Goal: Task Accomplishment & Management: Use online tool/utility

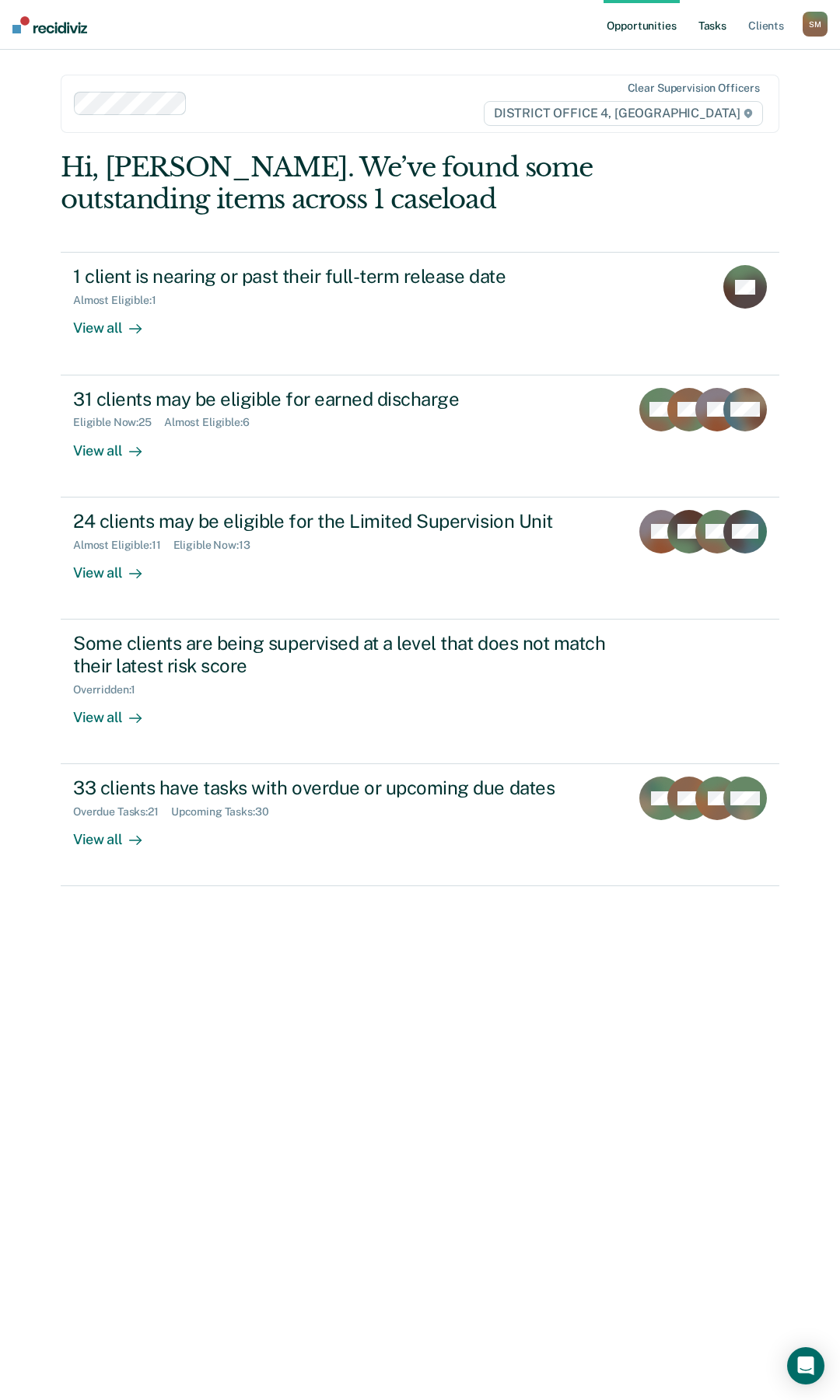
click at [723, 27] on link "Tasks" at bounding box center [712, 25] width 34 height 50
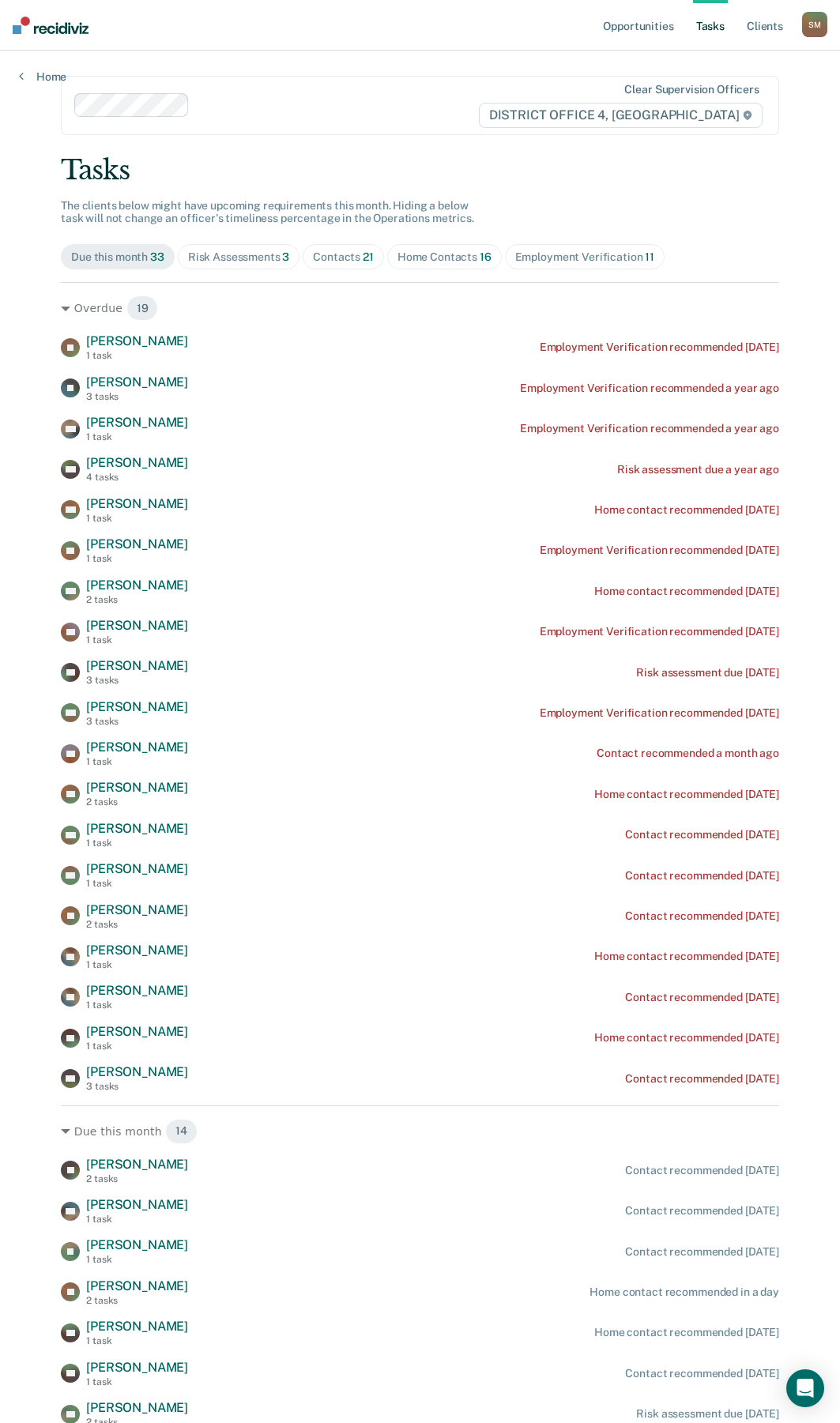
click at [333, 258] on div "Contacts 21" at bounding box center [344, 258] width 61 height 14
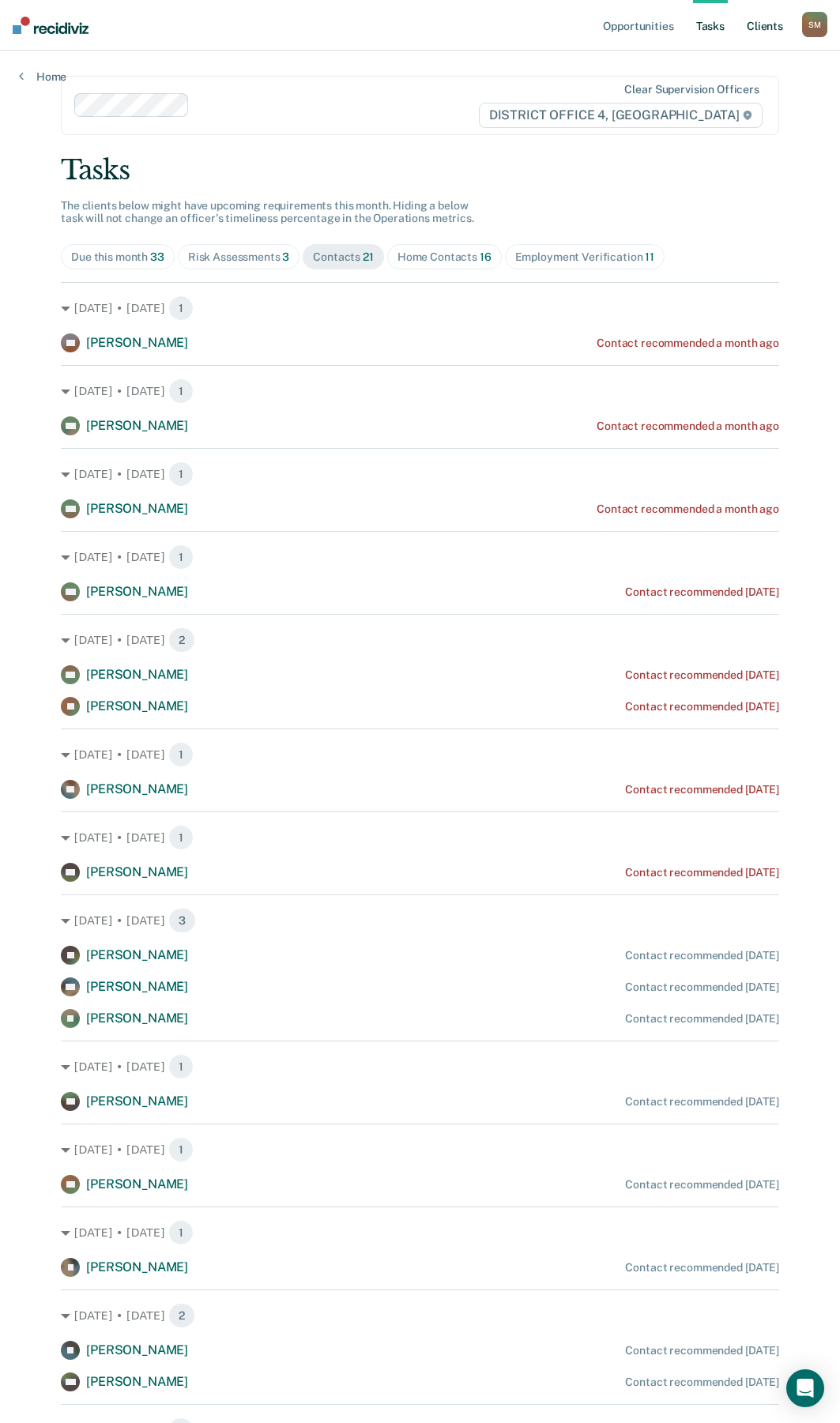
click at [770, 30] on link "Client s" at bounding box center [765, 25] width 43 height 51
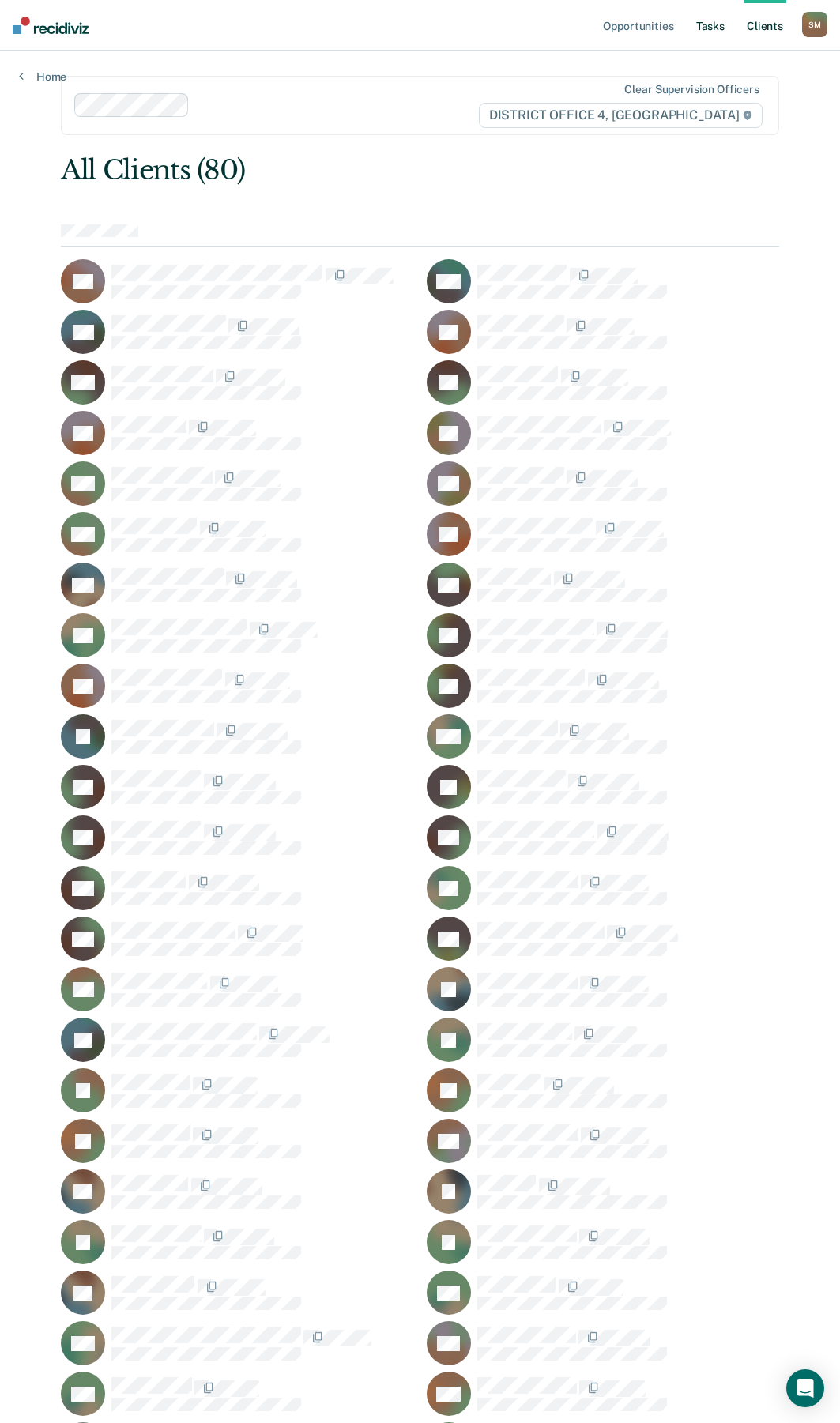
click at [713, 24] on link "Tasks" at bounding box center [710, 25] width 35 height 51
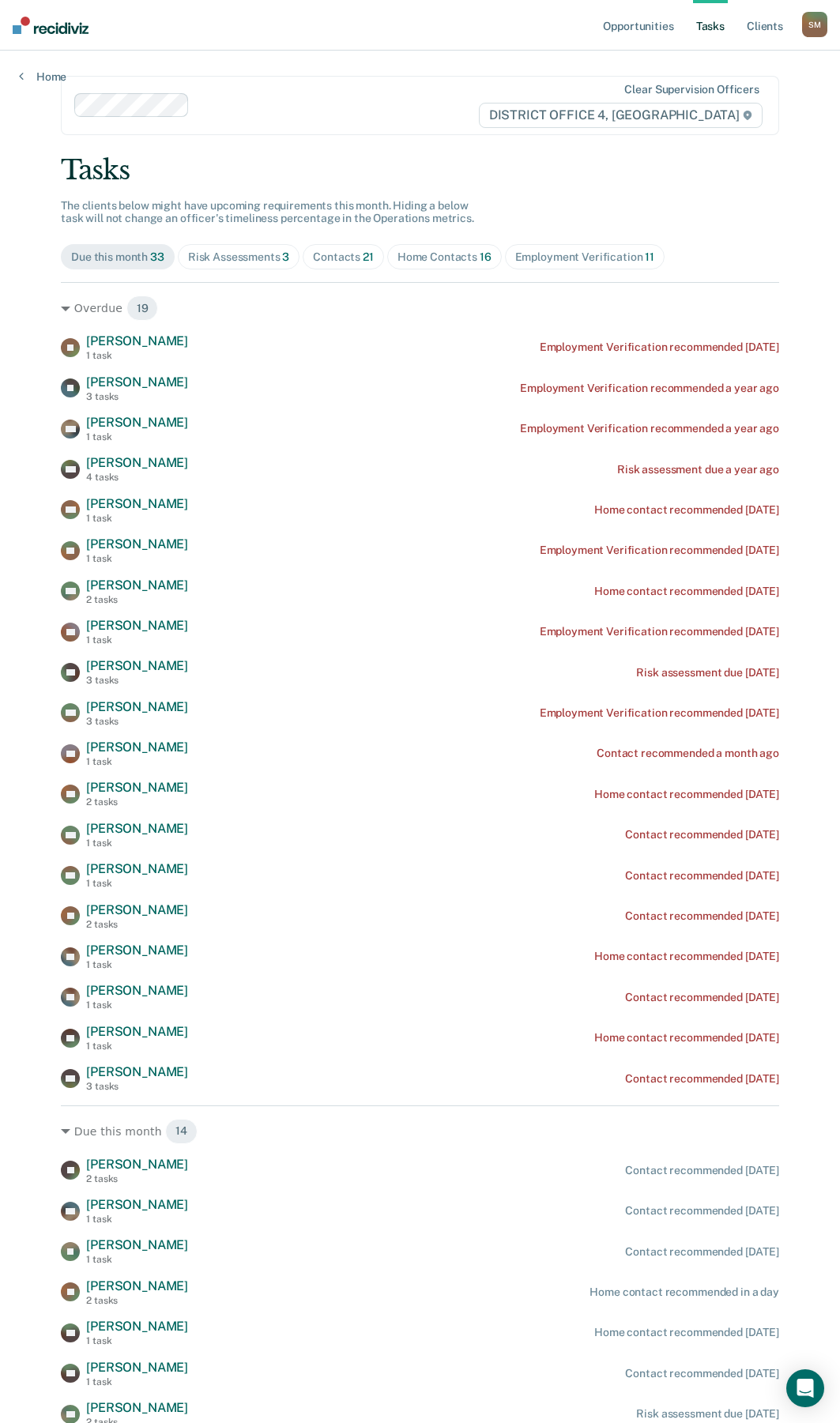
click at [437, 259] on div "Home Contacts 16" at bounding box center [444, 258] width 94 height 14
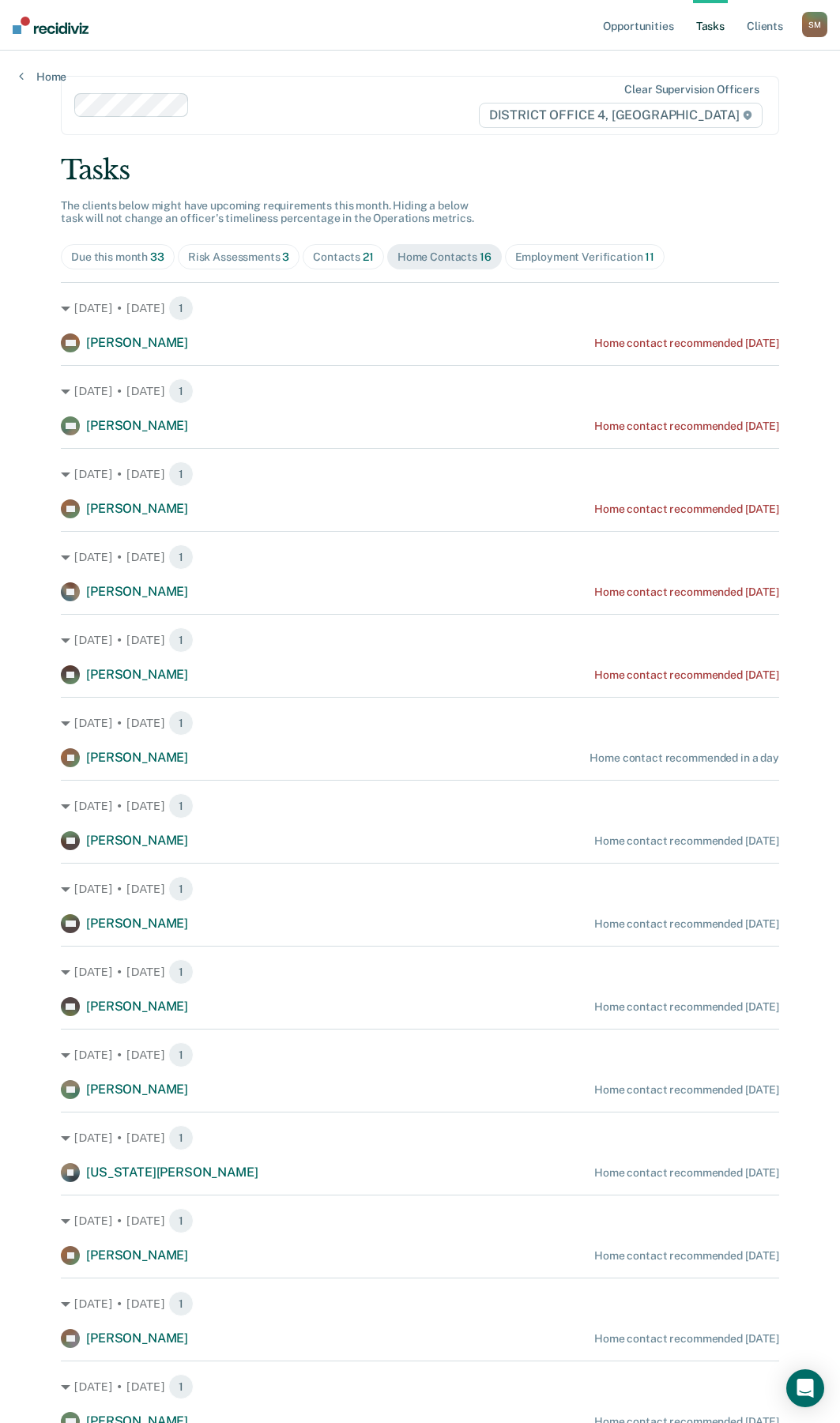
click at [332, 255] on div "Contacts 21" at bounding box center [344, 258] width 61 height 14
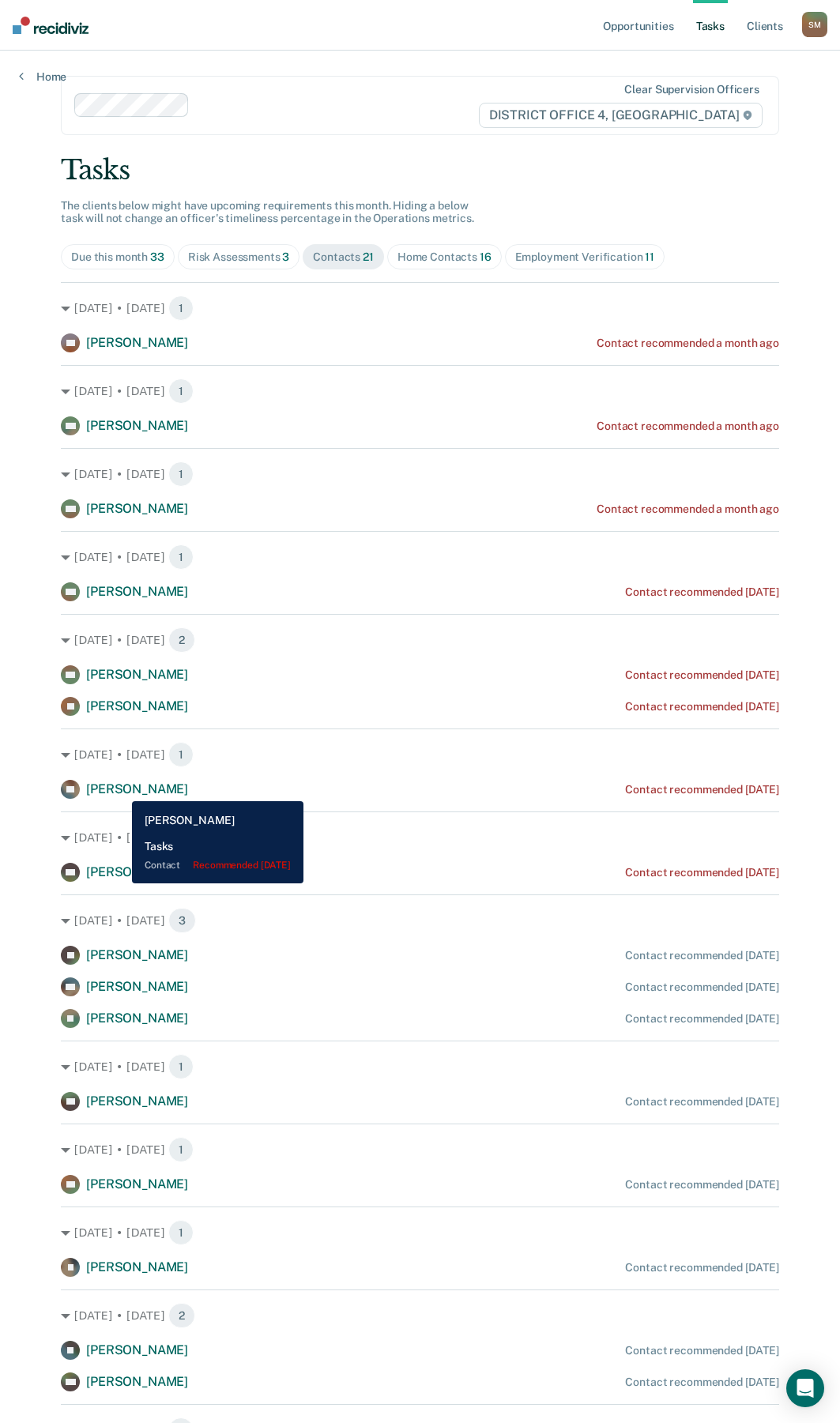
click at [120, 790] on span "[PERSON_NAME]" at bounding box center [137, 789] width 102 height 15
